Goal: Navigation & Orientation: Find specific page/section

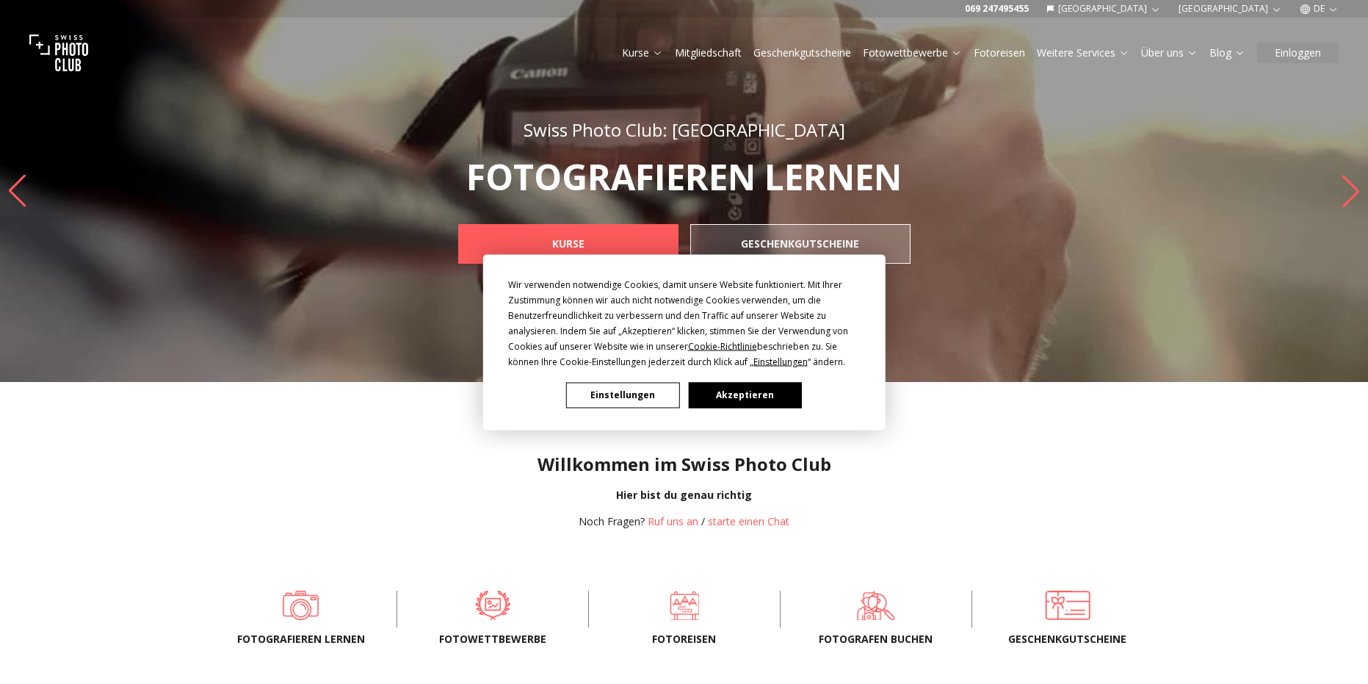
click at [752, 393] on button "Akzeptieren" at bounding box center [744, 395] width 113 height 26
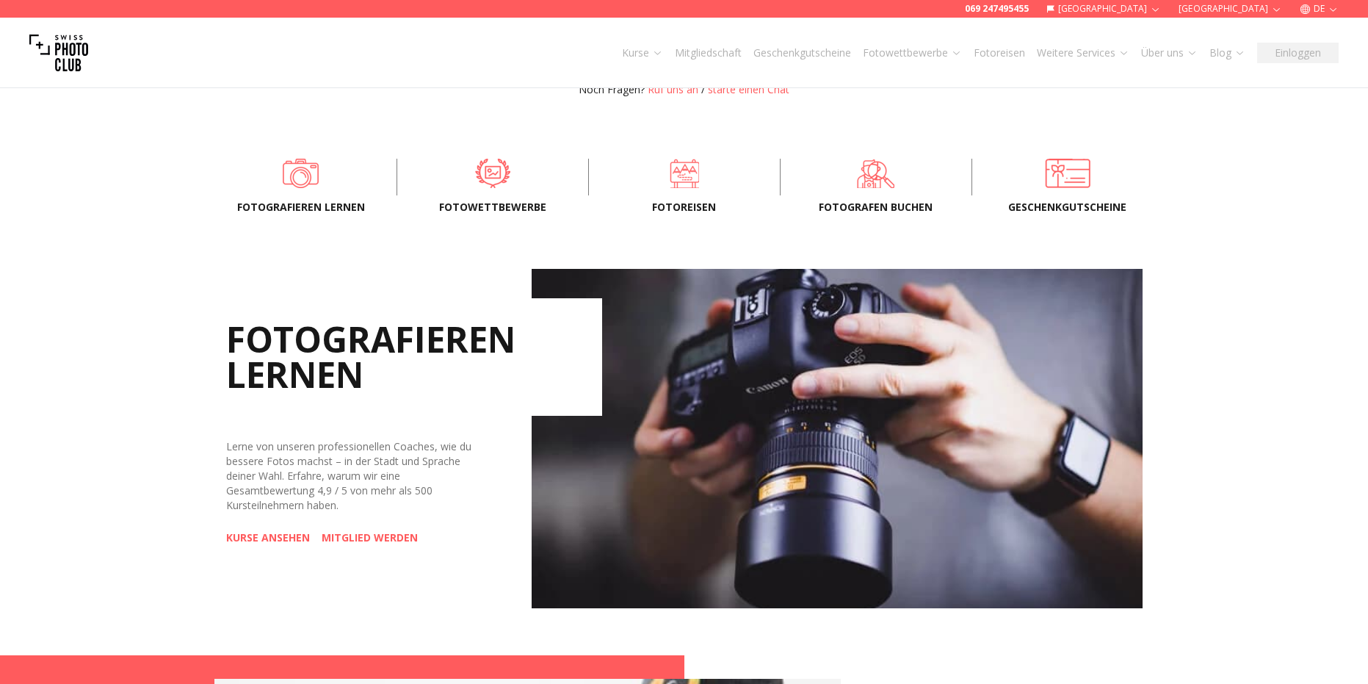
scroll to position [441, 0]
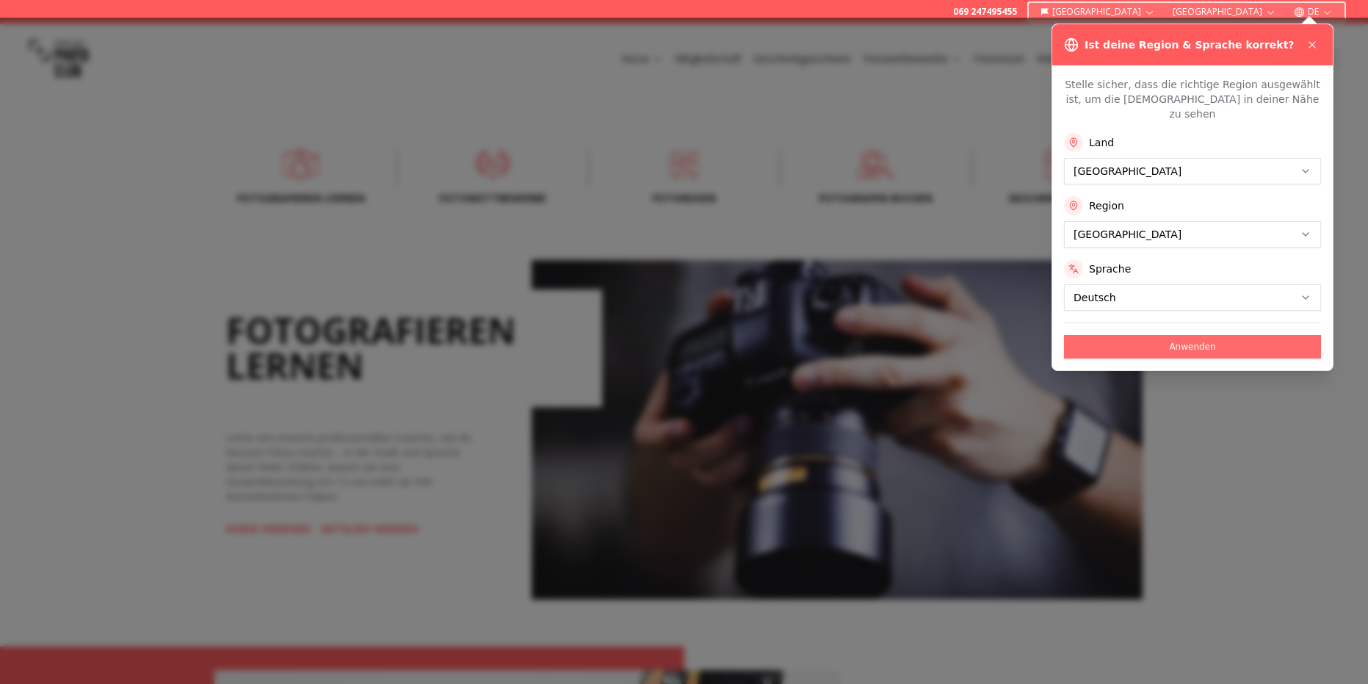
click at [1226, 339] on button "Anwenden" at bounding box center [1192, 347] width 257 height 24
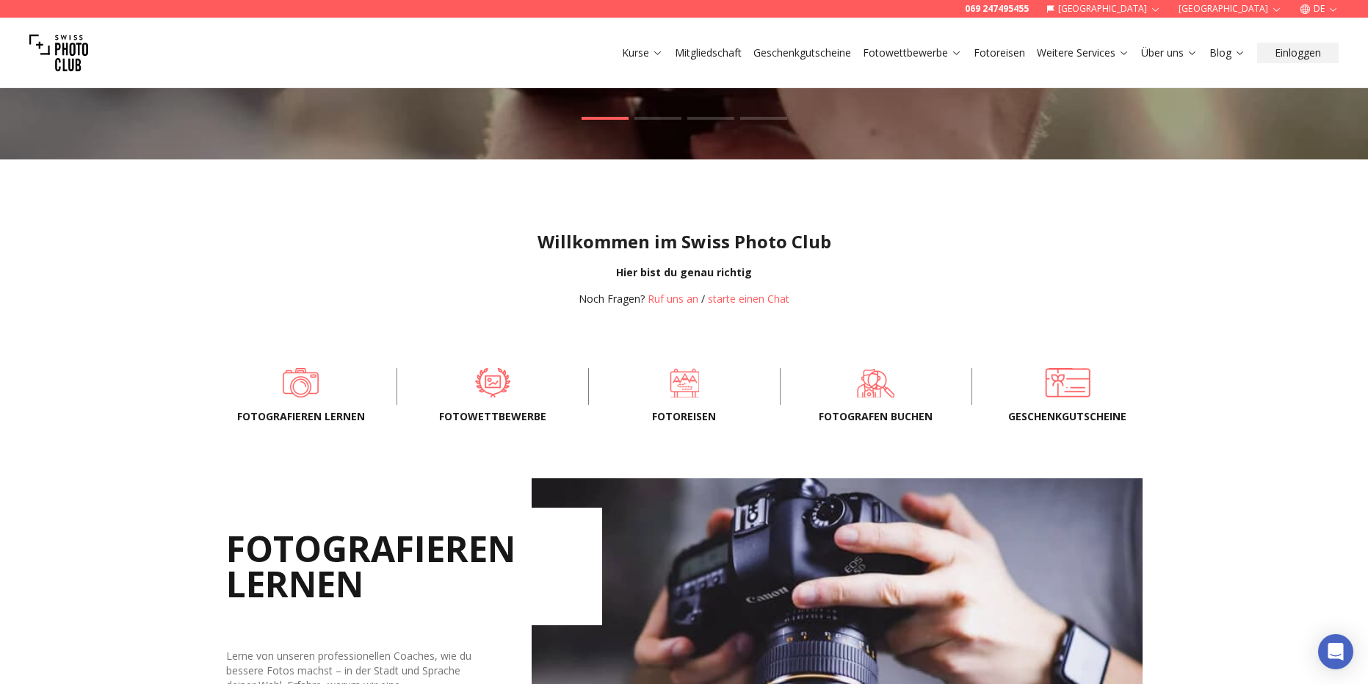
scroll to position [220, 0]
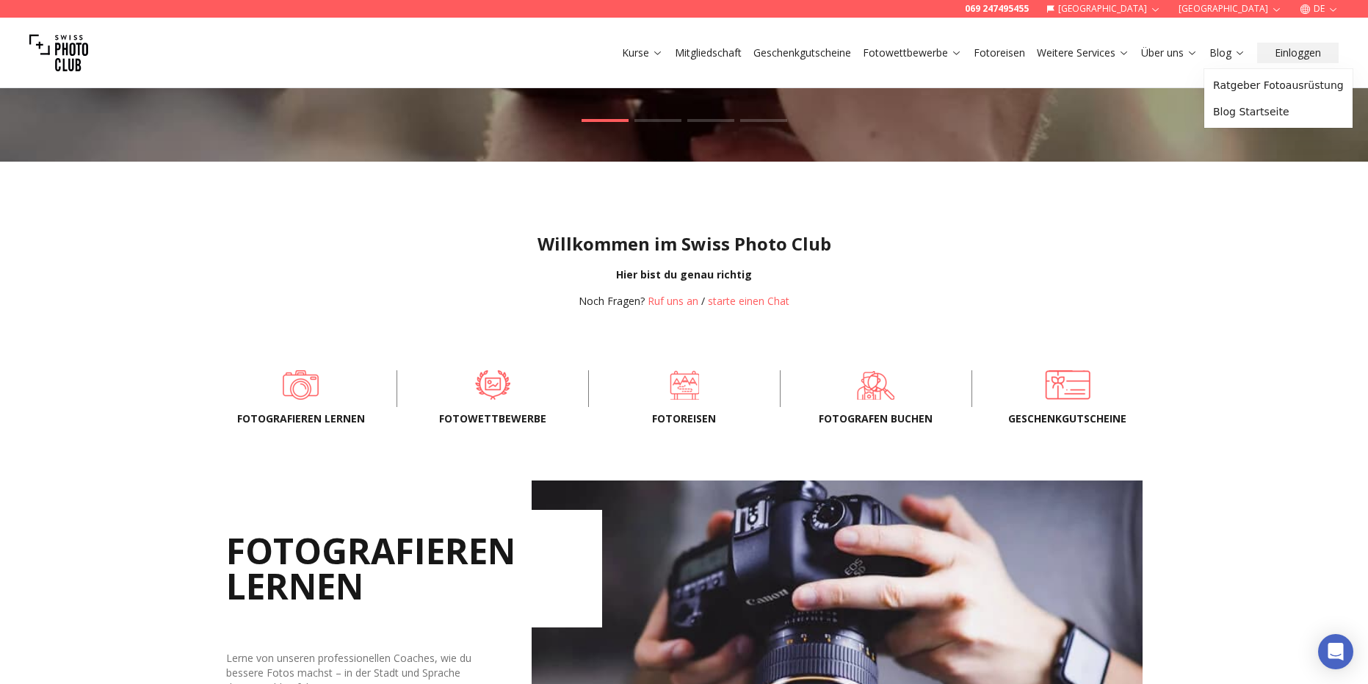
click at [1211, 53] on link "Blog" at bounding box center [1228, 53] width 36 height 15
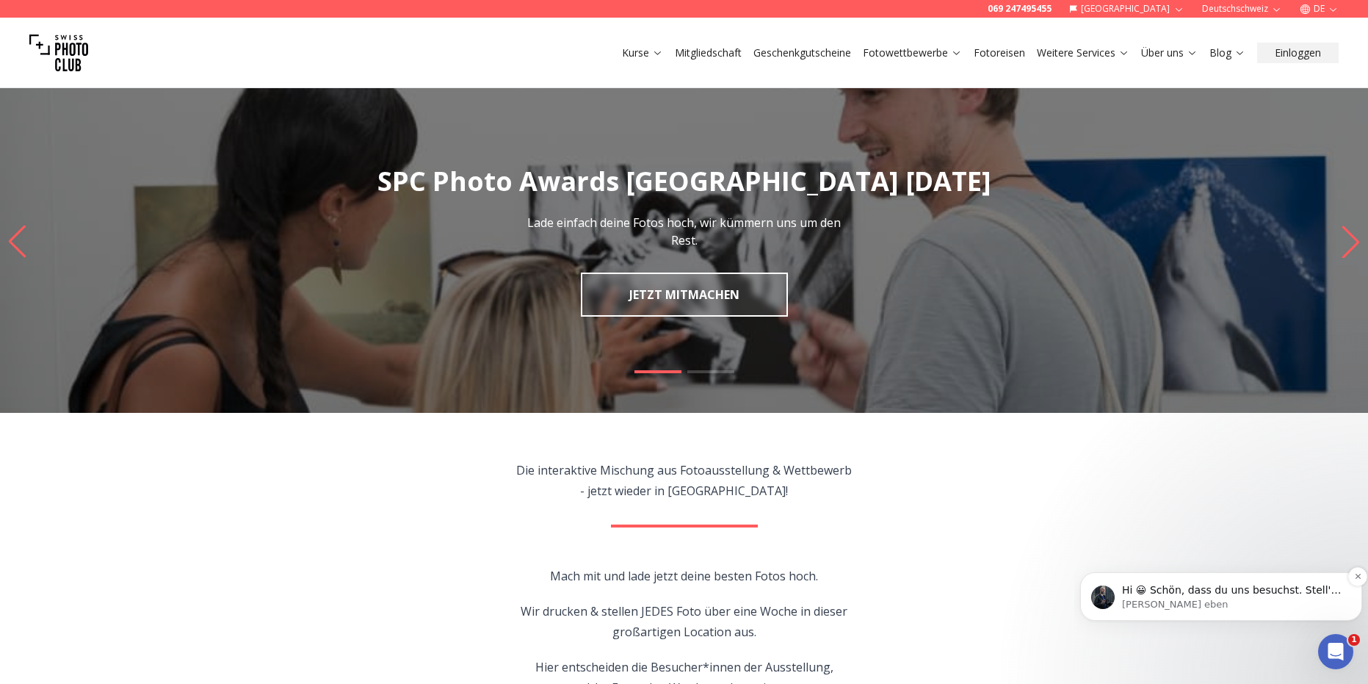
click at [1230, 606] on p "Osan • Gerade eben" at bounding box center [1233, 604] width 222 height 13
